Goal: Information Seeking & Learning: Find specific fact

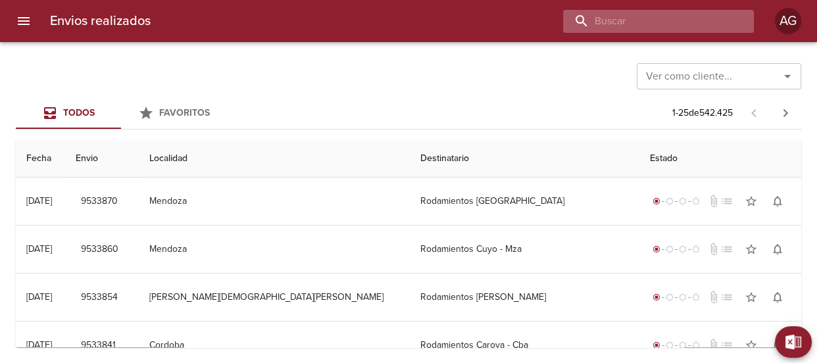
click at [704, 26] on input "buscar" at bounding box center [647, 21] width 168 height 23
paste input "[PERSON_NAME]"
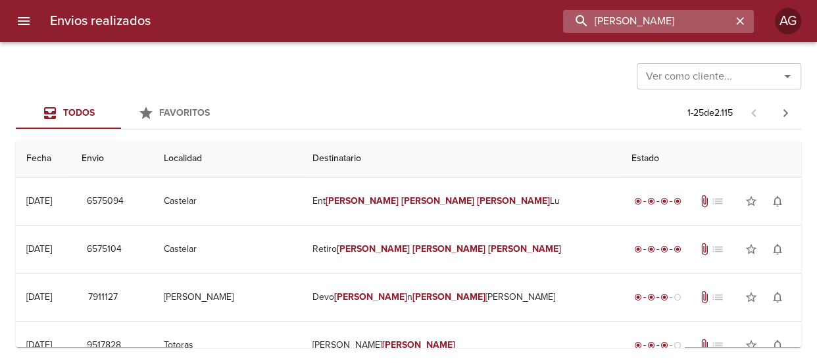
click at [637, 27] on input "[PERSON_NAME]" at bounding box center [647, 21] width 168 height 23
click at [633, 24] on input "[PERSON_NAME]" at bounding box center [647, 21] width 168 height 23
click at [632, 22] on input "[PERSON_NAME]" at bounding box center [647, 21] width 168 height 23
click at [629, 19] on input "[PERSON_NAME]" at bounding box center [647, 21] width 168 height 23
click at [626, 18] on input "[PERSON_NAME]" at bounding box center [647, 21] width 168 height 23
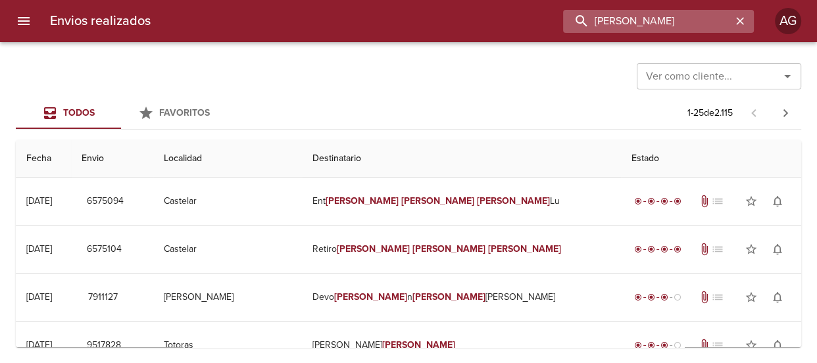
click at [626, 18] on input "[PERSON_NAME]" at bounding box center [647, 21] width 168 height 23
paste input "9484192"
type input "9484192"
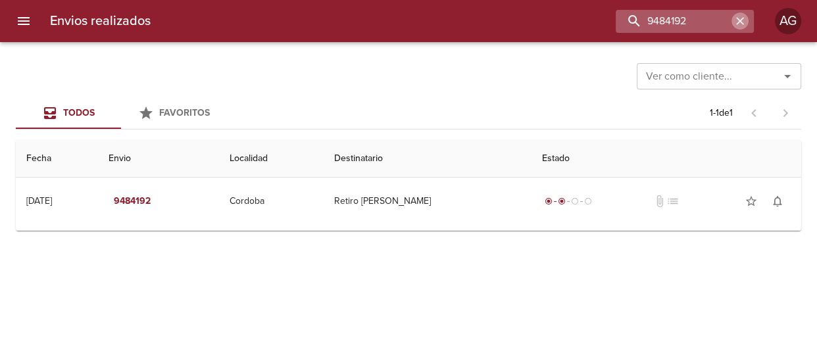
click at [739, 20] on icon "button" at bounding box center [740, 21] width 8 height 8
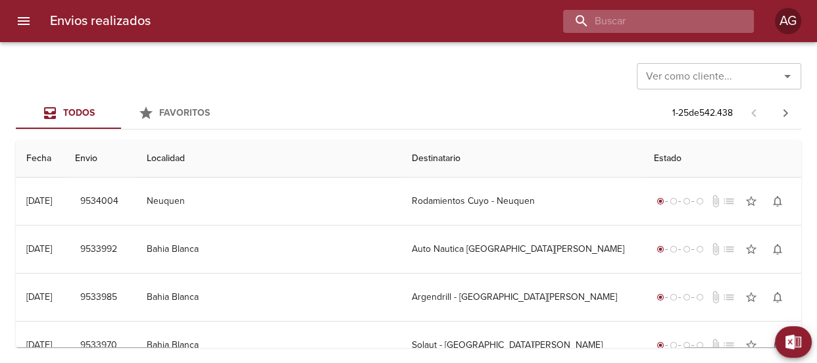
click at [692, 20] on input "buscar" at bounding box center [647, 21] width 168 height 23
paste input "[PERSON_NAME]"
type input "[PERSON_NAME]"
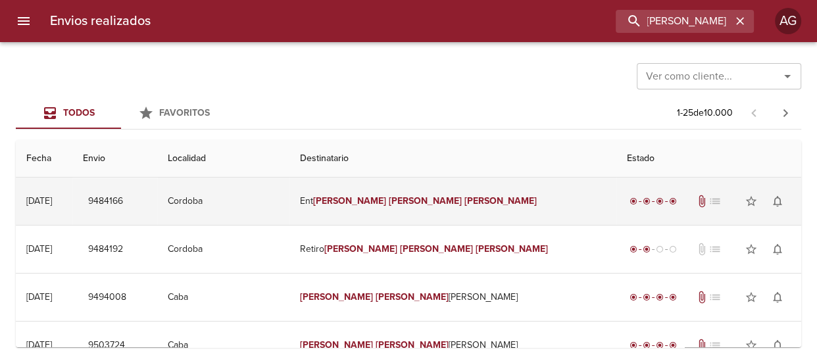
scroll to position [0, 0]
click at [464, 199] on em "[PERSON_NAME]" at bounding box center [500, 200] width 73 height 11
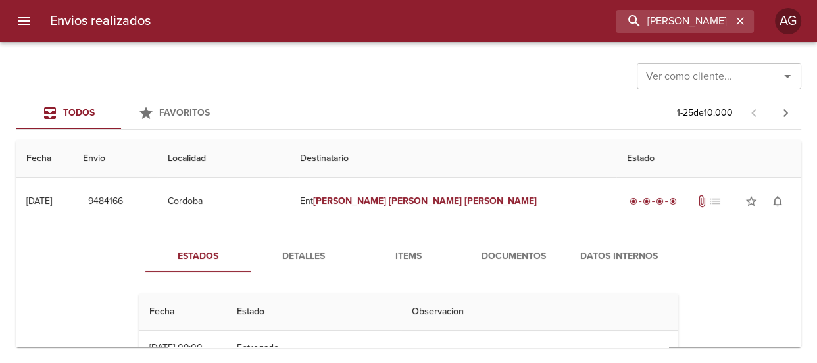
click at [520, 253] on span "Documentos" at bounding box center [513, 257] width 89 height 16
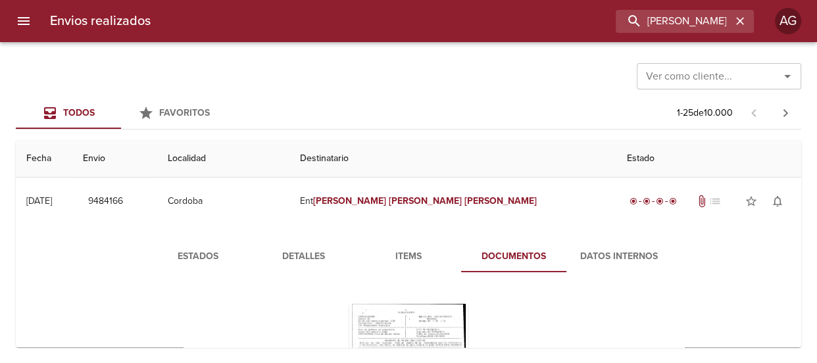
scroll to position [119, 0]
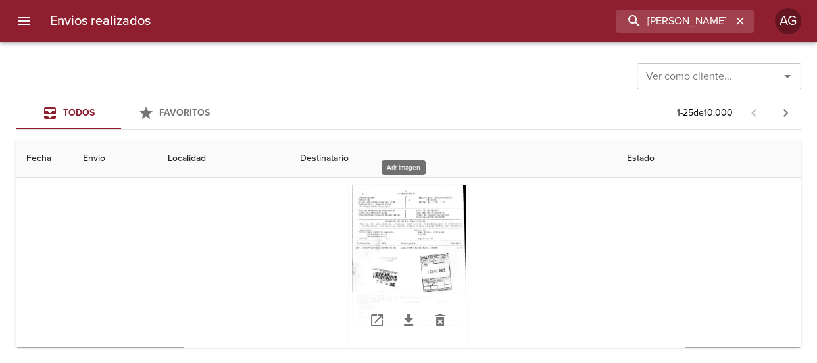
click at [413, 246] on div "Tabla de envíos del cliente" at bounding box center [408, 267] width 118 height 164
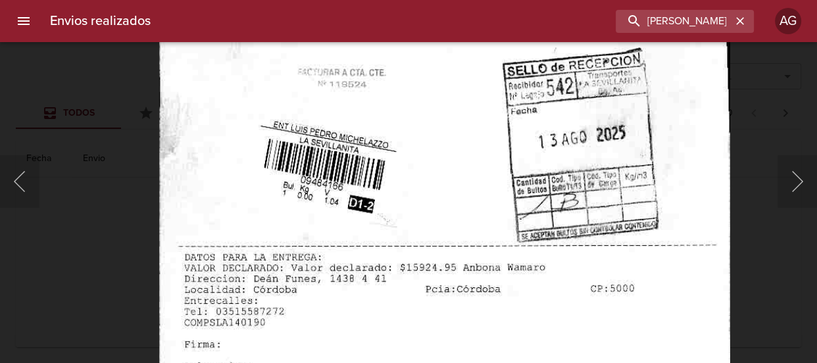
click at [408, 238] on img "Lightbox" at bounding box center [444, 116] width 570 height 823
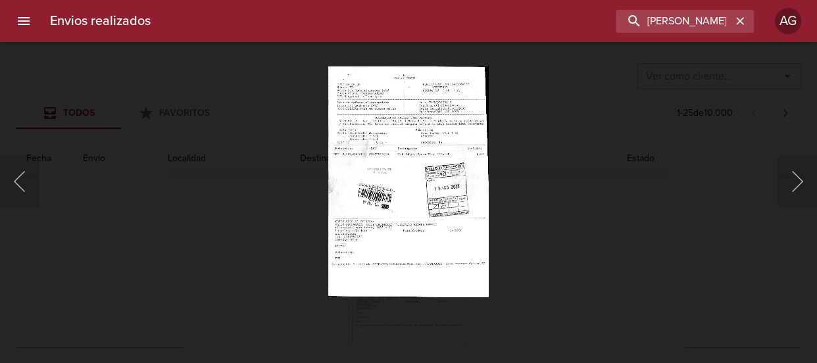
click at [612, 187] on div "Lightbox" at bounding box center [408, 181] width 817 height 363
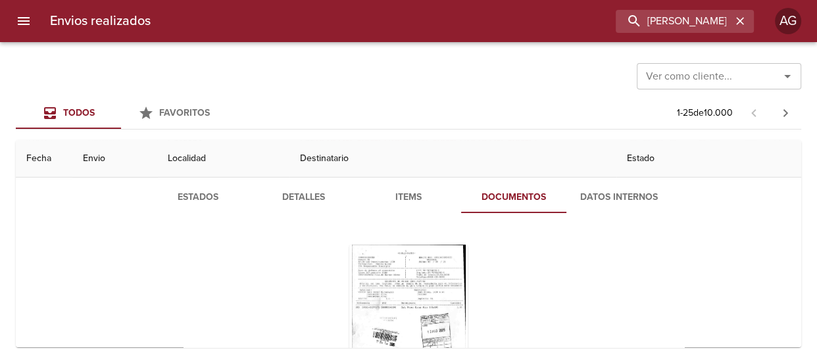
scroll to position [0, 0]
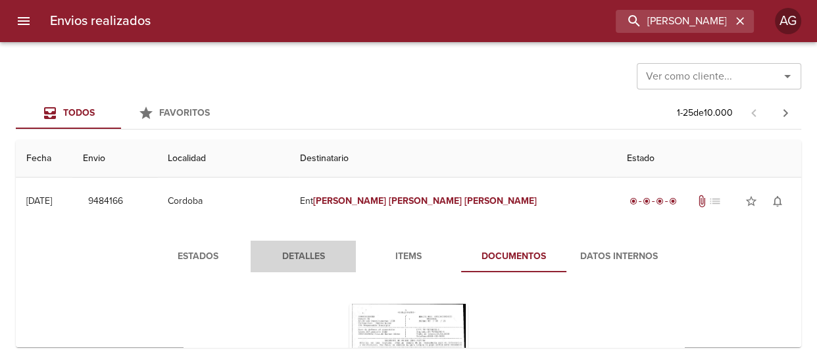
click at [272, 258] on span "Detalles" at bounding box center [302, 257] width 89 height 16
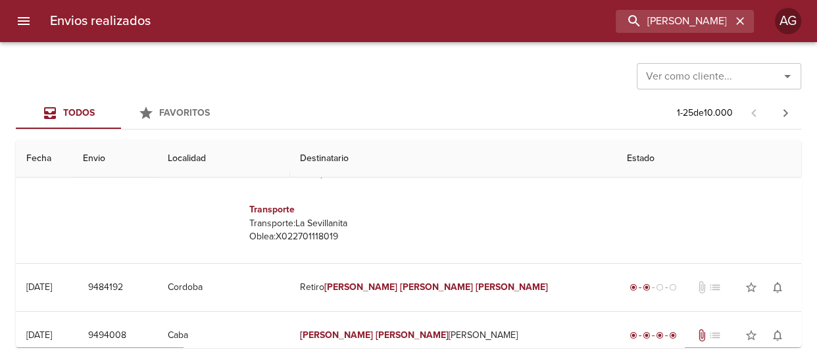
scroll to position [7, 0]
drag, startPoint x: 270, startPoint y: 237, endPoint x: 341, endPoint y: 234, distance: 71.1
click at [341, 234] on p "[PERSON_NAME]: X022701118019" at bounding box center [326, 230] width 154 height 13
copy p "X022701118019"
